Goal: Information Seeking & Learning: Find contact information

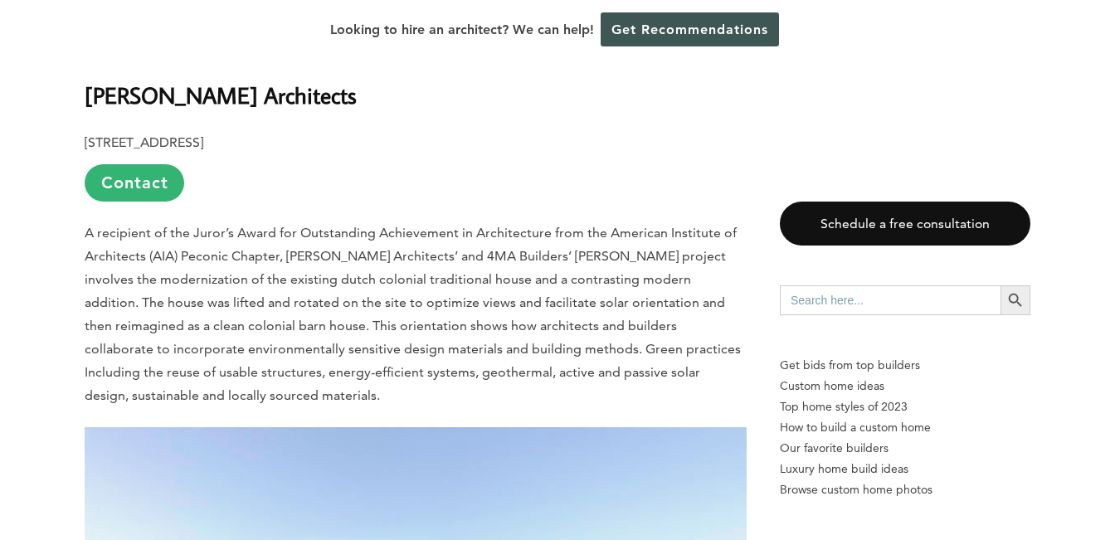
scroll to position [1162, 0]
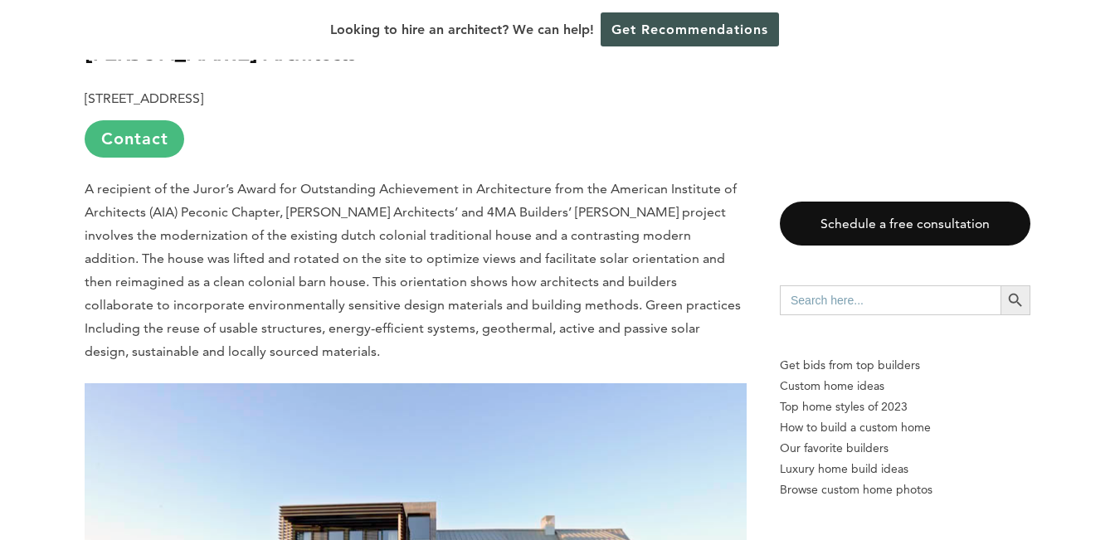
click at [143, 140] on link "Contact" at bounding box center [135, 138] width 100 height 37
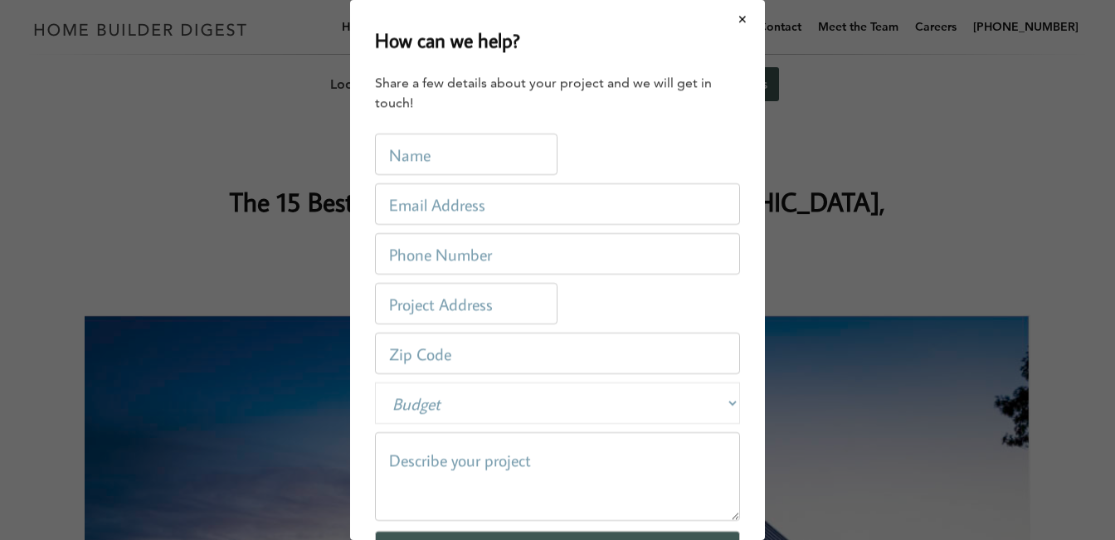
scroll to position [0, 0]
click at [743, 16] on button "Close modal" at bounding box center [743, 19] width 44 height 35
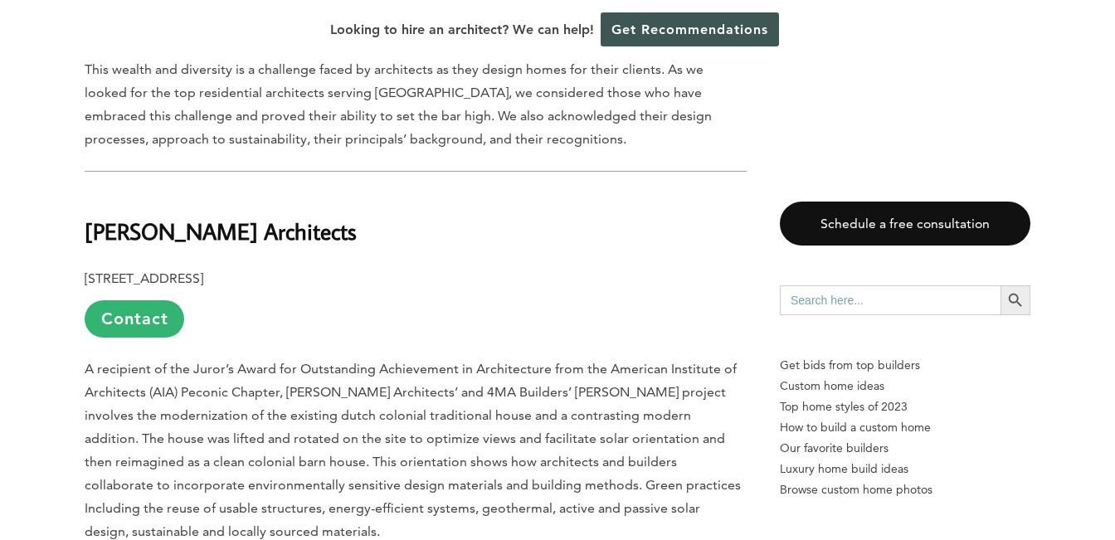
scroll to position [1154, 0]
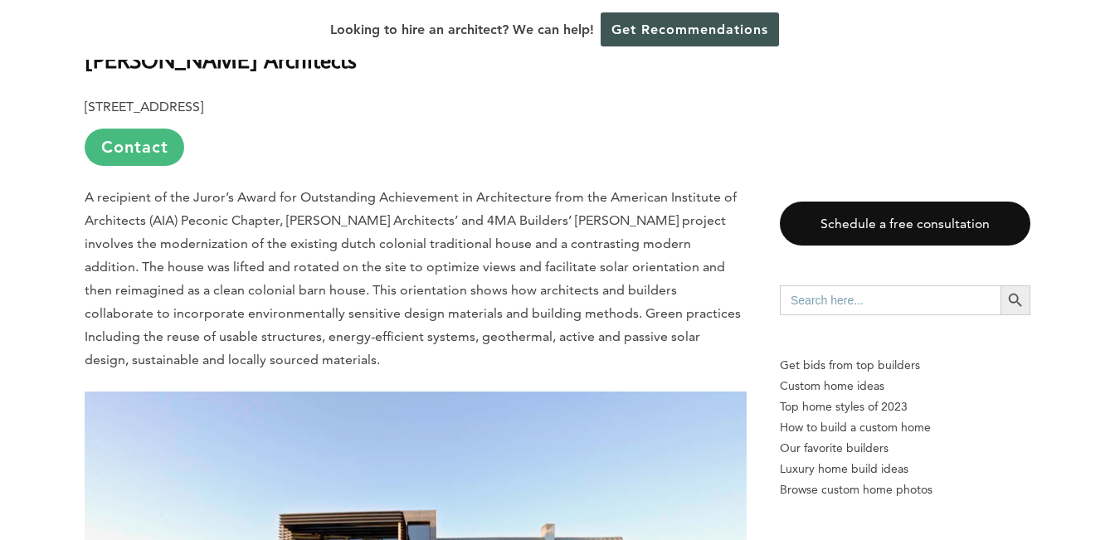
click at [121, 151] on link "Contact" at bounding box center [135, 147] width 100 height 37
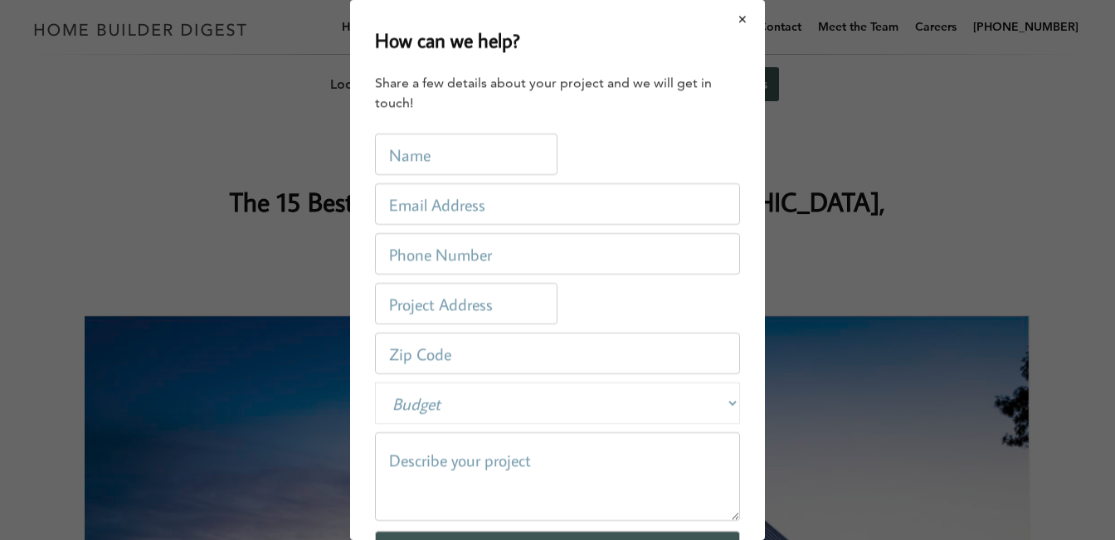
click at [745, 16] on button "Close modal" at bounding box center [743, 19] width 44 height 35
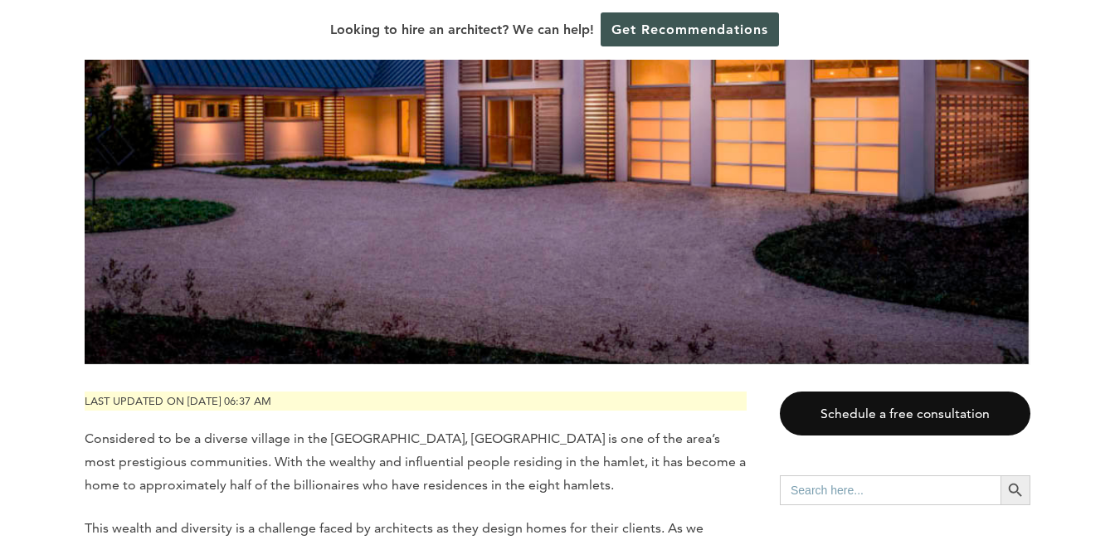
scroll to position [701, 0]
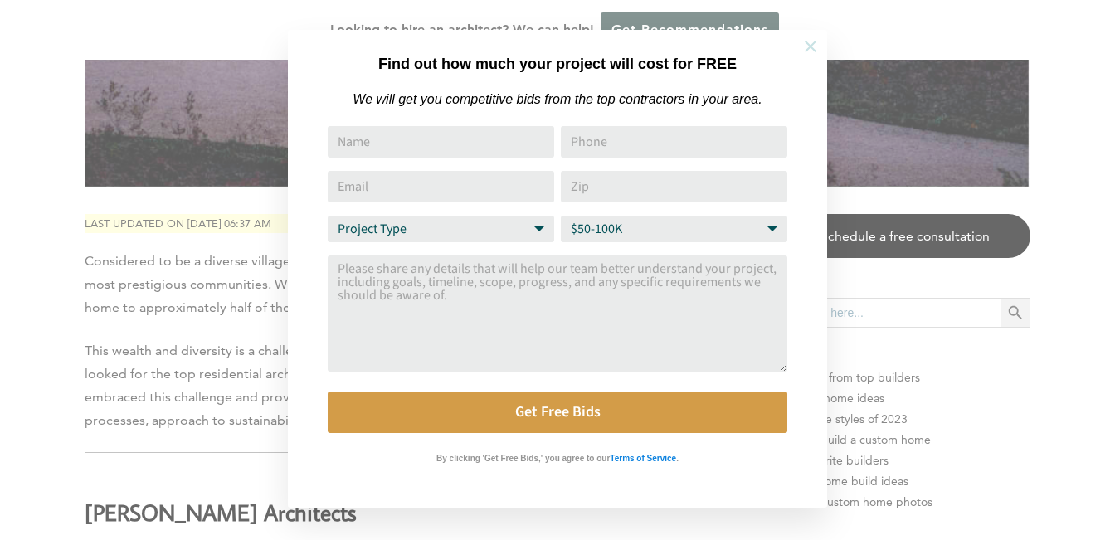
click at [814, 44] on icon at bounding box center [810, 46] width 18 height 18
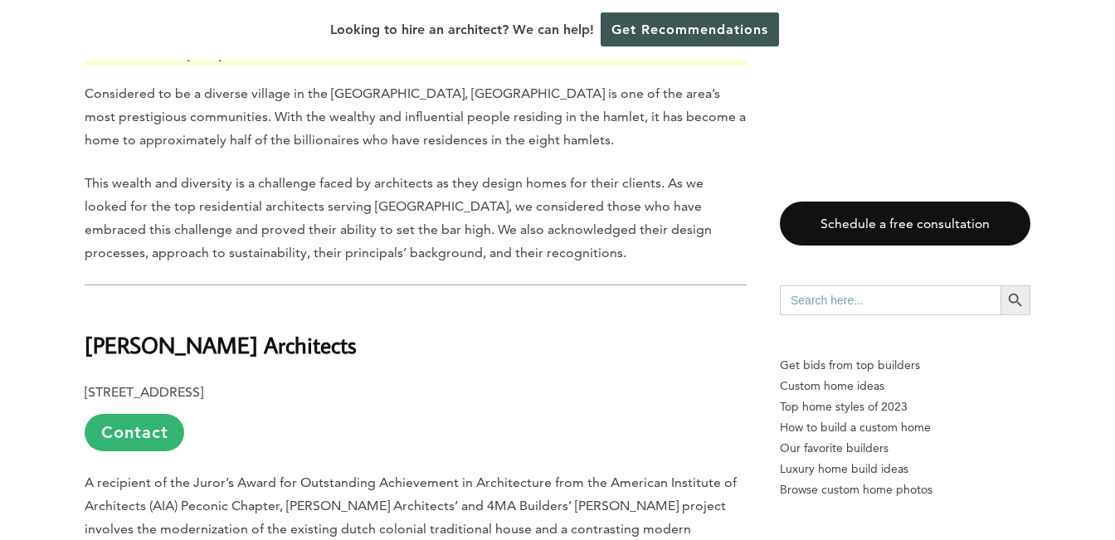
scroll to position [916, 0]
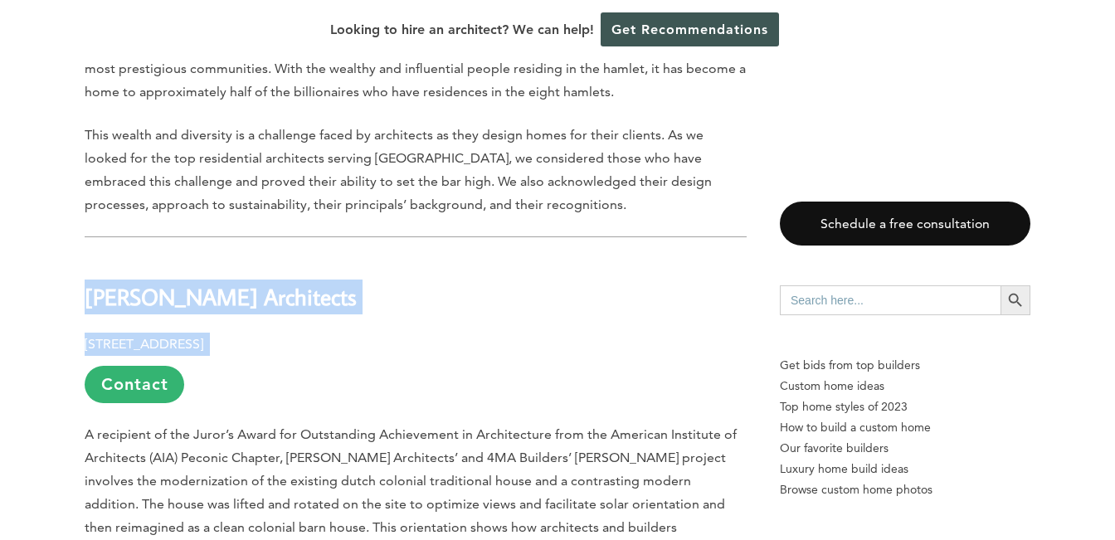
drag, startPoint x: 83, startPoint y: 296, endPoint x: 379, endPoint y: 356, distance: 302.0
copy div "[PERSON_NAME] Architects [STREET_ADDRESS]"
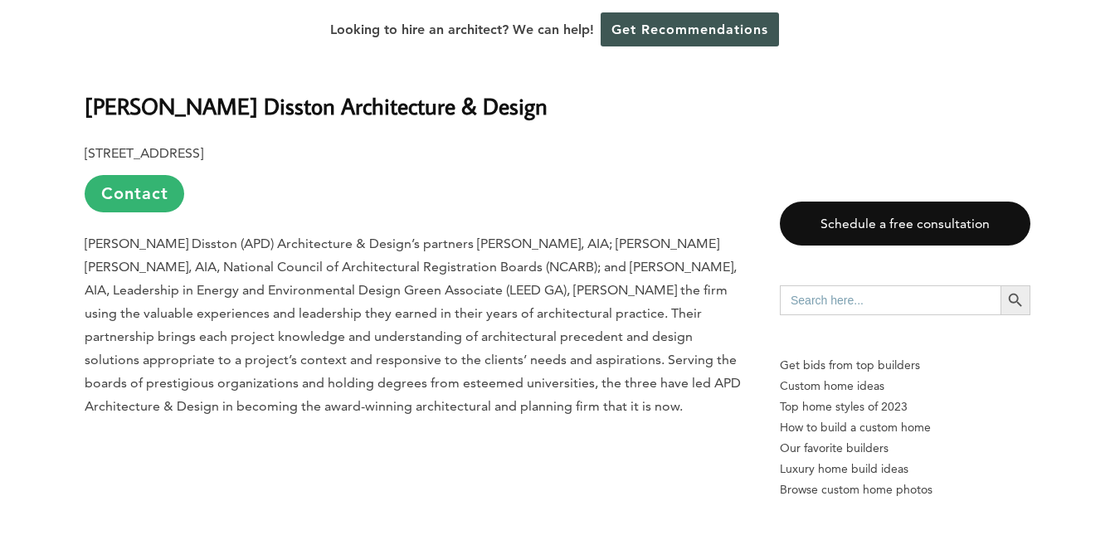
scroll to position [2107, 0]
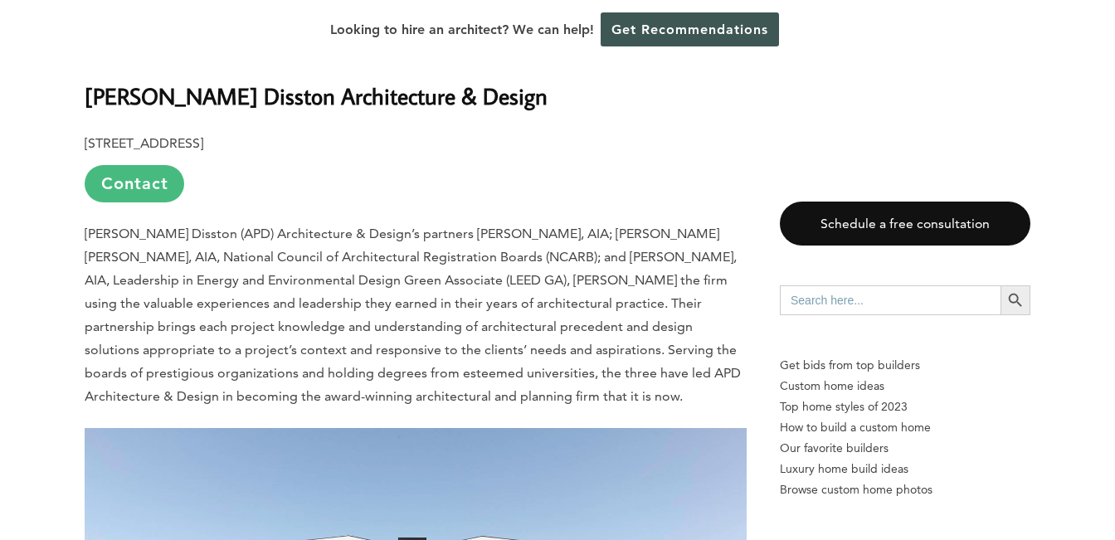
click at [127, 179] on link "Contact" at bounding box center [135, 183] width 100 height 37
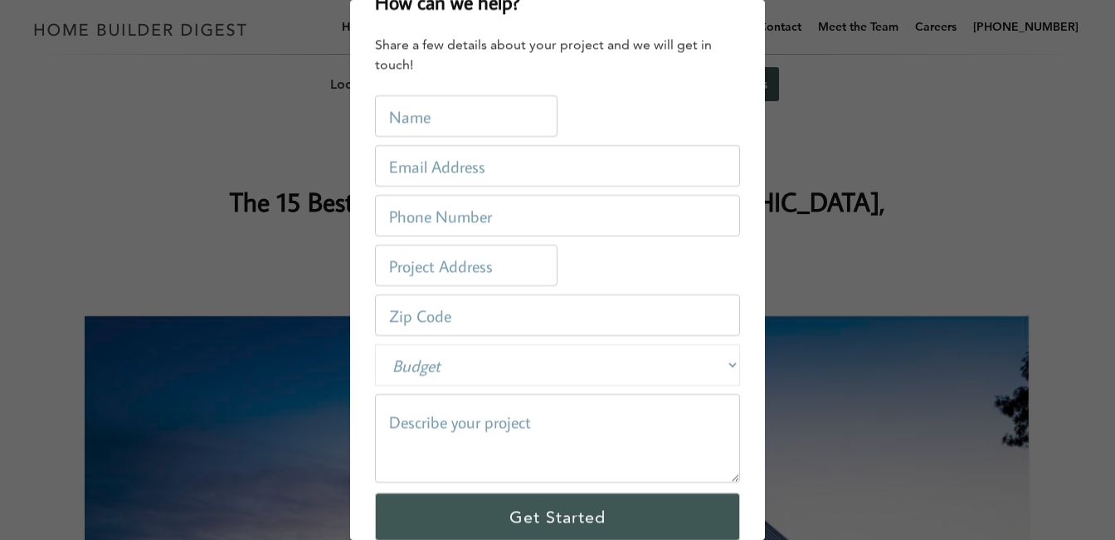
scroll to position [0, 0]
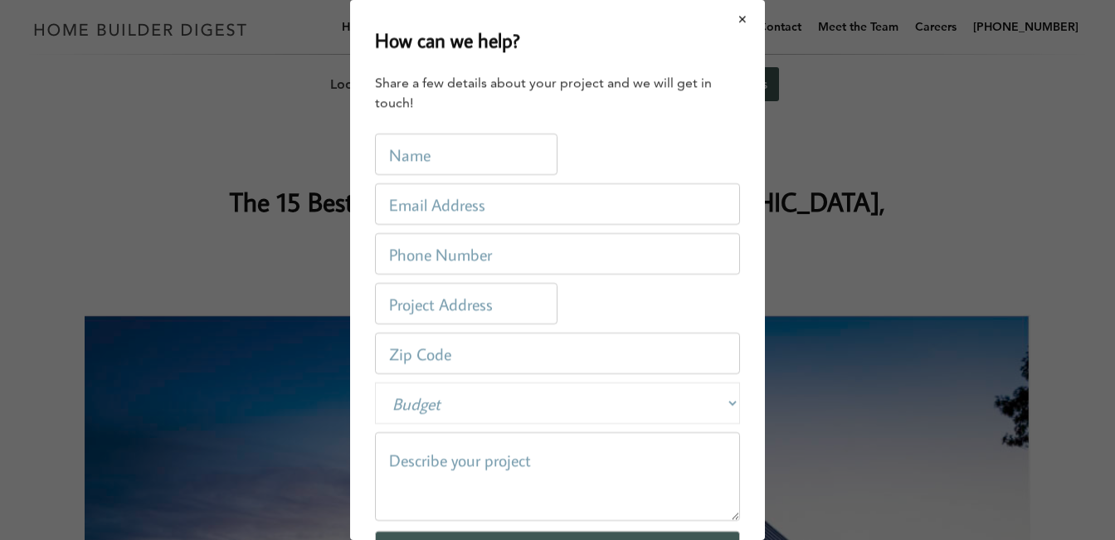
click at [742, 14] on button "Close modal" at bounding box center [743, 19] width 44 height 35
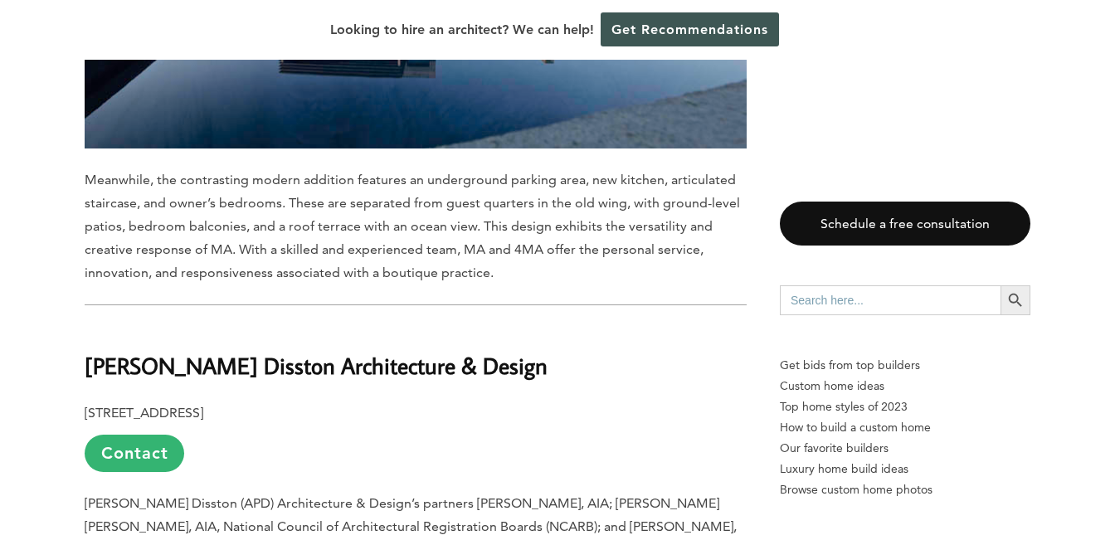
scroll to position [1844, 0]
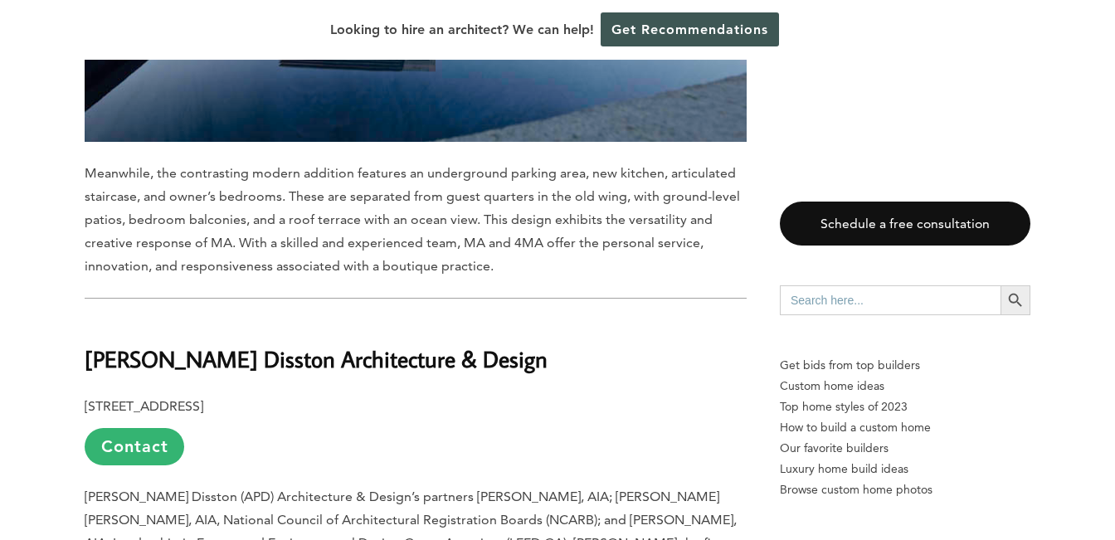
drag, startPoint x: 537, startPoint y: 357, endPoint x: 75, endPoint y: 354, distance: 461.1
copy b "[PERSON_NAME] Disston Architecture & Design"
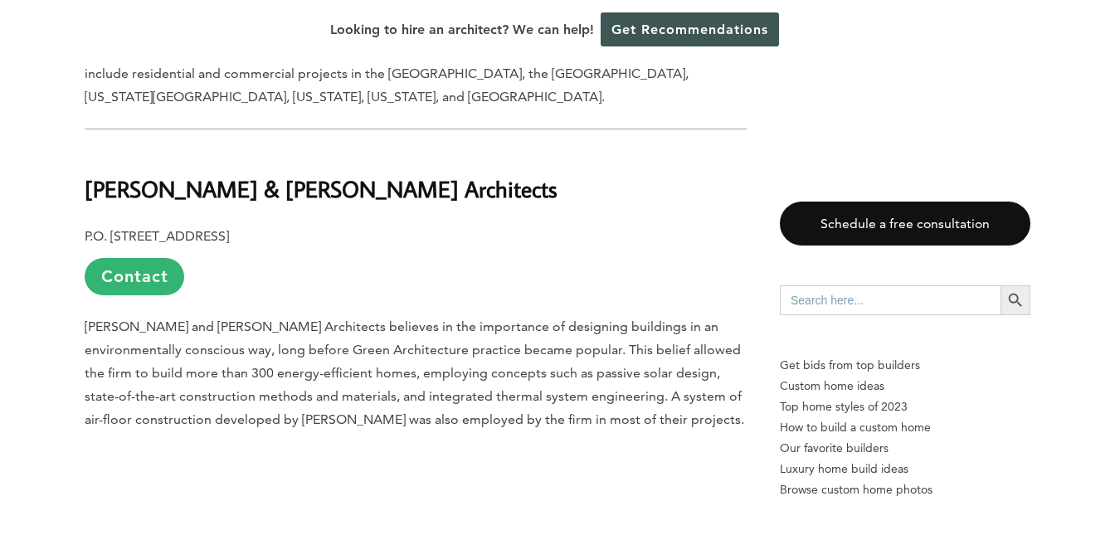
scroll to position [9078, 0]
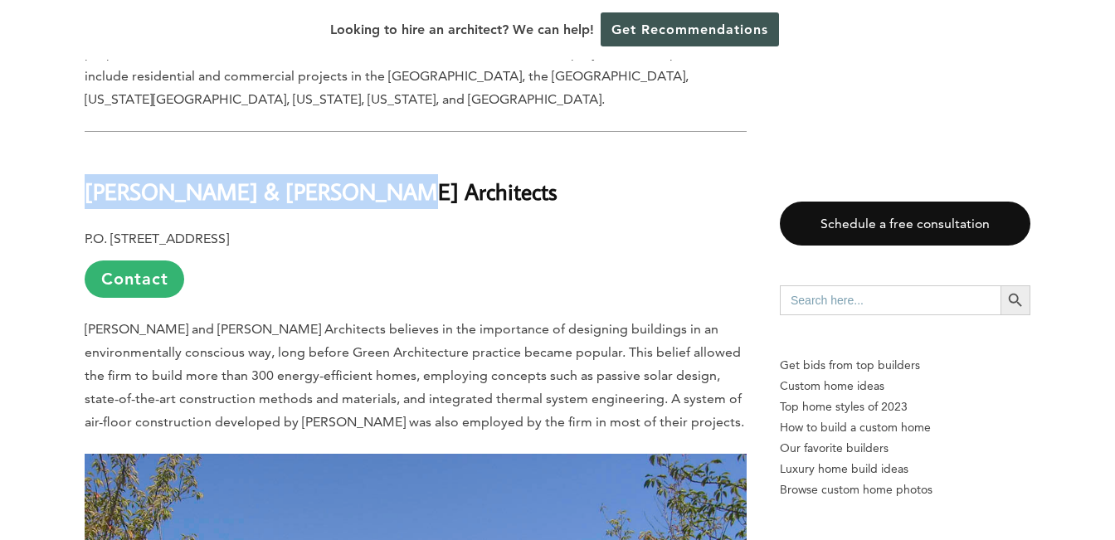
drag, startPoint x: 353, startPoint y: 73, endPoint x: 69, endPoint y: 70, distance: 284.5
click at [69, 70] on div "Last updated on [DATE] 06:37 am Considered to be a diverse village in the [GEOG…" at bounding box center [557, 155] width 999 height 16690
copy b "[PERSON_NAME] & [PERSON_NAME] Architects"
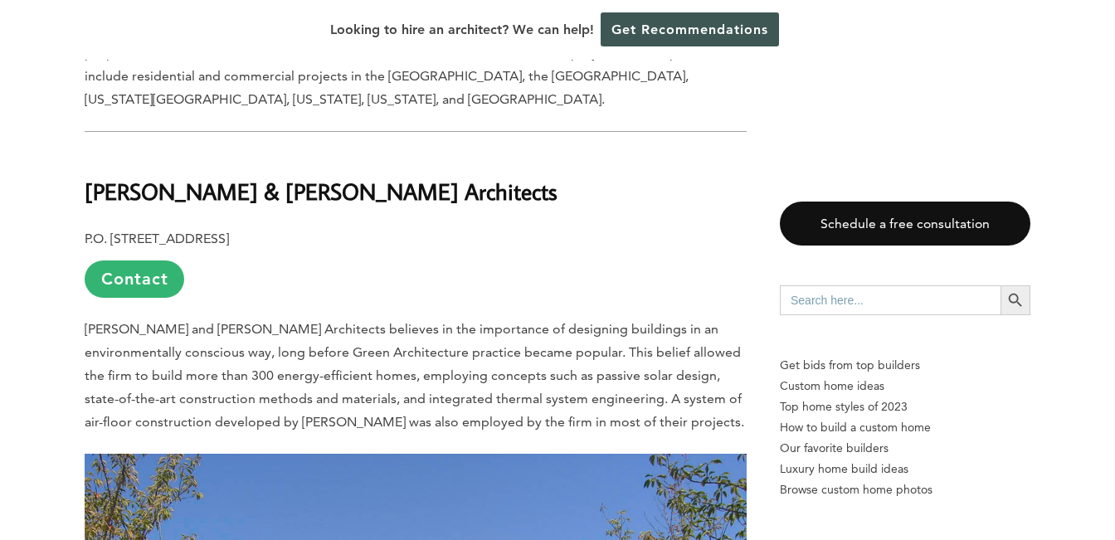
click at [442, 22] on div "Looking to hire an architect? We can help! Get Recommendations" at bounding box center [557, 30] width 1115 height 60
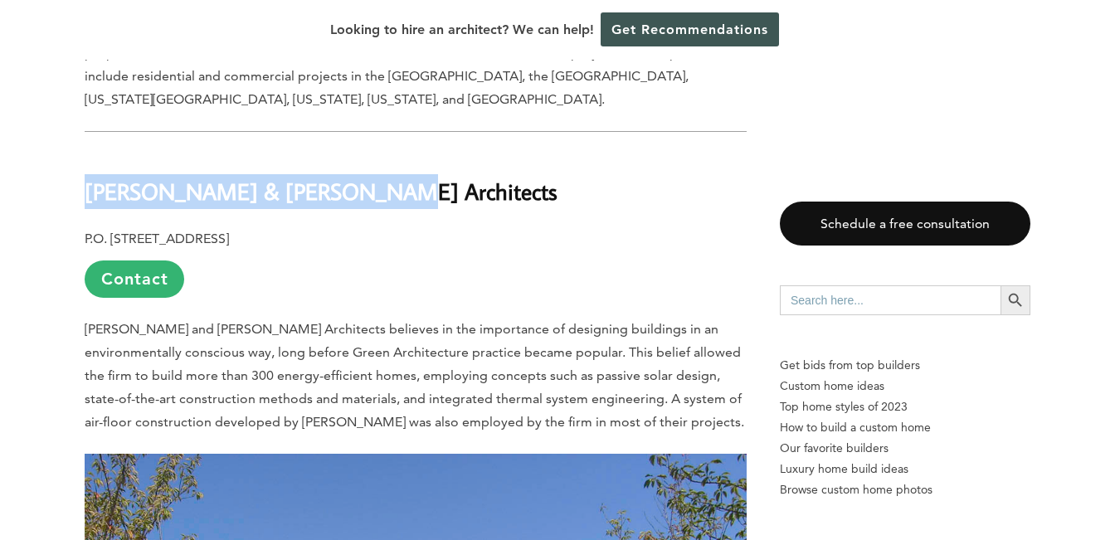
drag, startPoint x: 357, startPoint y: 75, endPoint x: 75, endPoint y: 72, distance: 282.8
click at [75, 72] on div "Last updated on [DATE] 06:37 am Considered to be a diverse village in the [GEOG…" at bounding box center [557, 155] width 999 height 16690
copy b "[PERSON_NAME] & [PERSON_NAME] Architects"
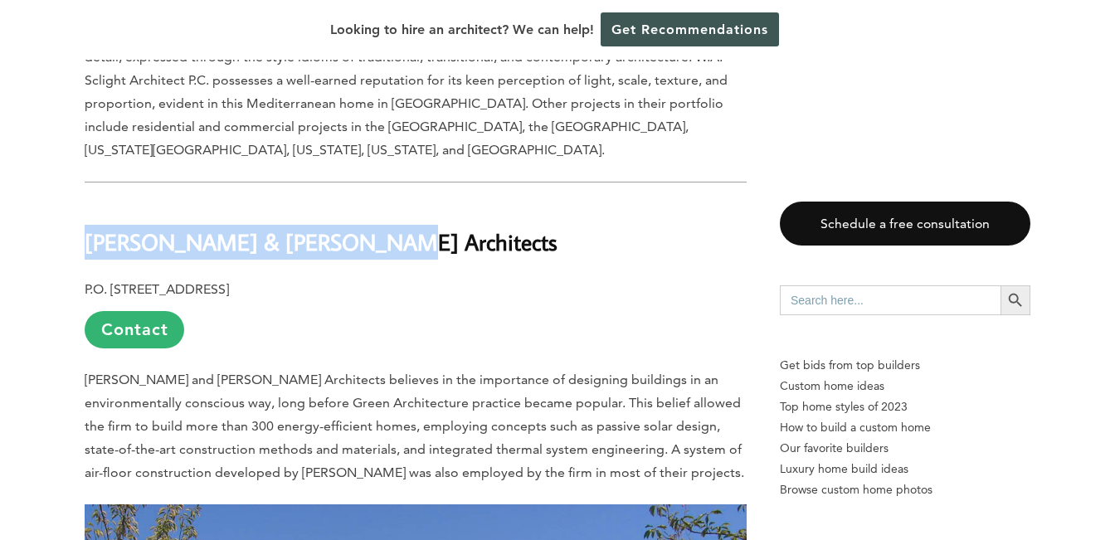
scroll to position [9019, 0]
